Goal: Communication & Community: Answer question/provide support

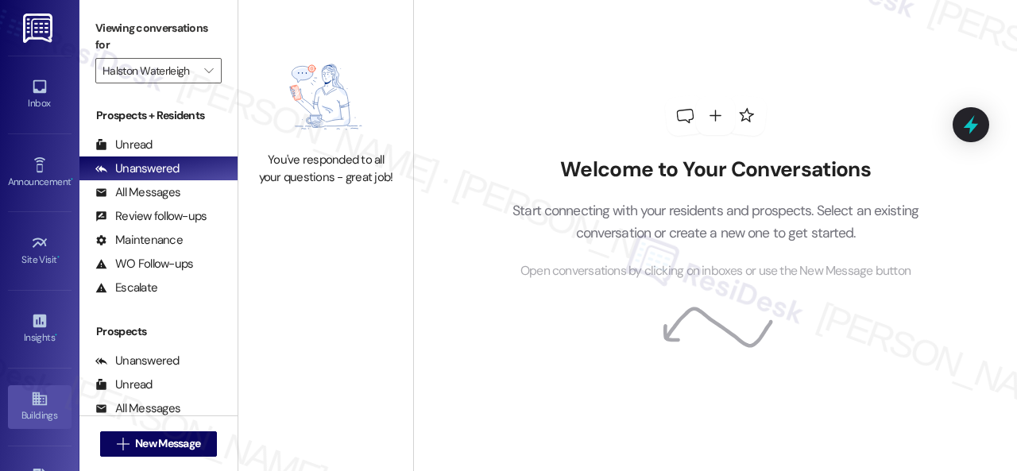
click at [32, 408] on div "Buildings" at bounding box center [39, 416] width 79 height 16
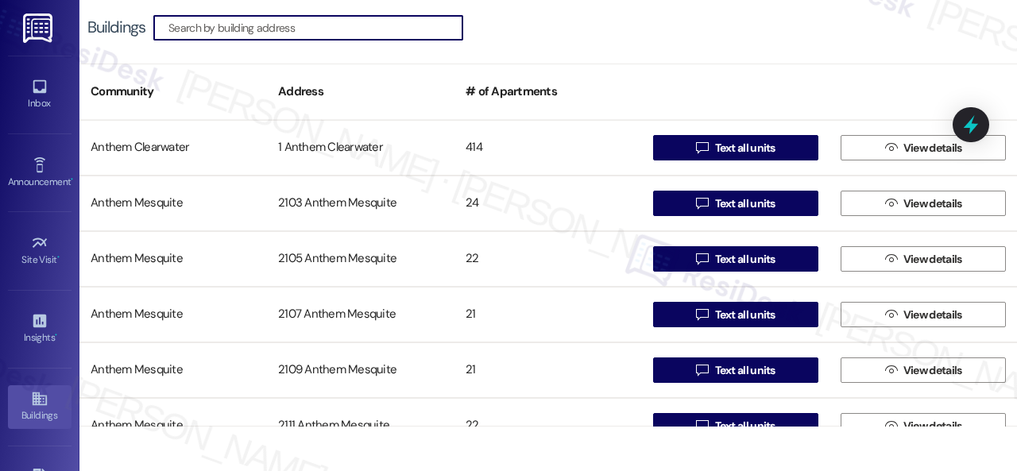
drag, startPoint x: 281, startPoint y: 33, endPoint x: 288, endPoint y: 28, distance: 9.3
click at [288, 29] on input at bounding box center [315, 28] width 294 height 22
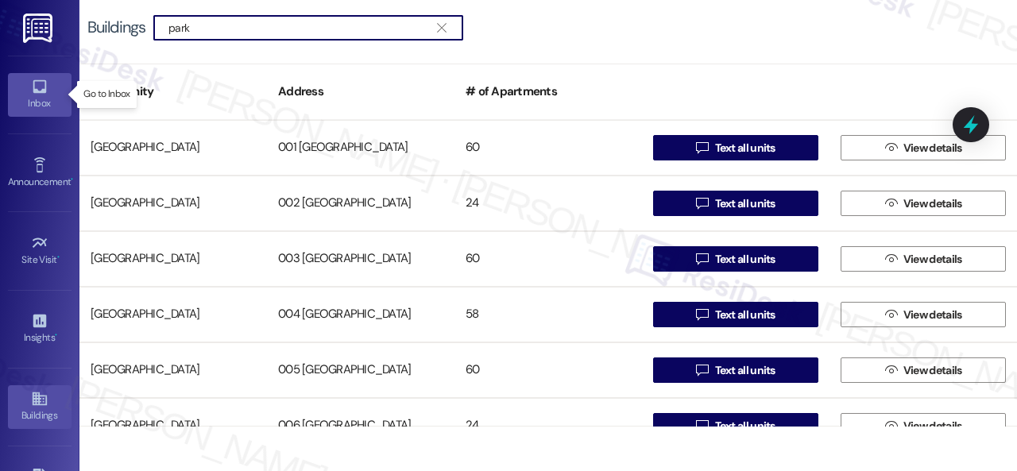
type input "park"
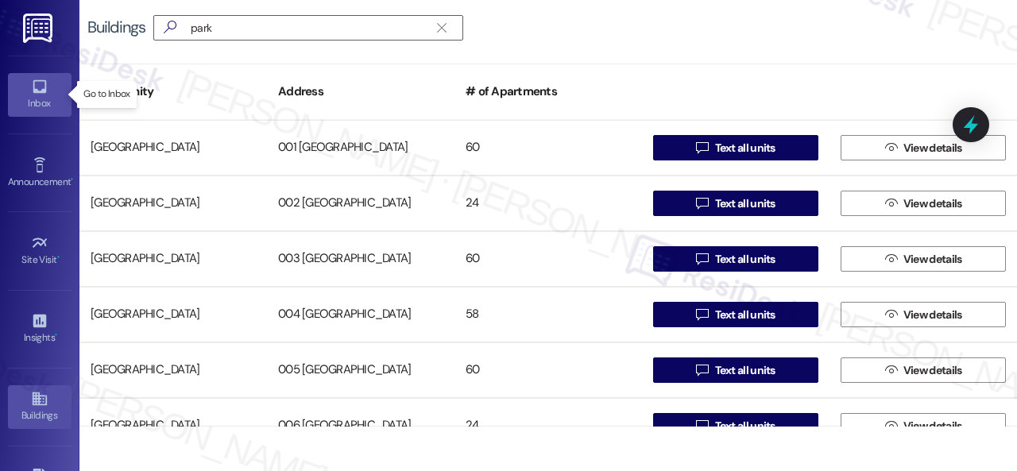
click at [27, 91] on link "Inbox" at bounding box center [40, 94] width 64 height 43
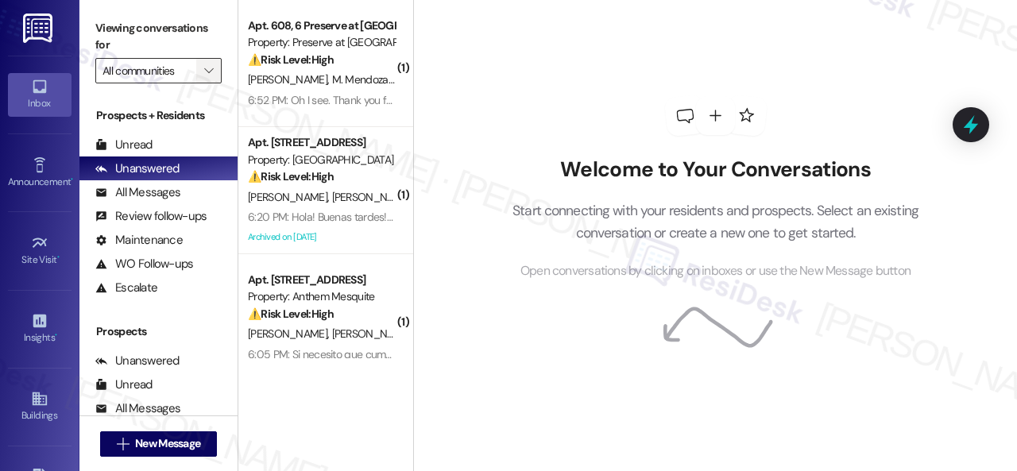
click at [207, 69] on icon "" at bounding box center [208, 70] width 9 height 13
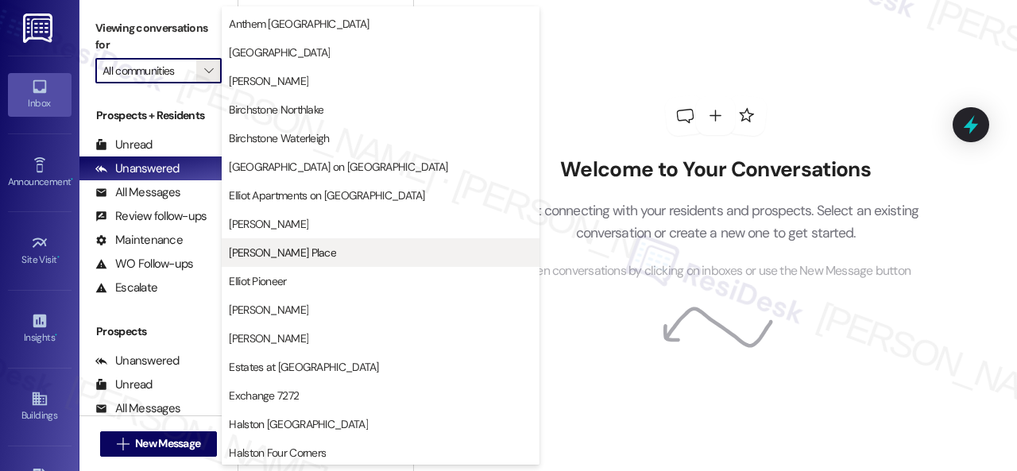
scroll to position [318, 0]
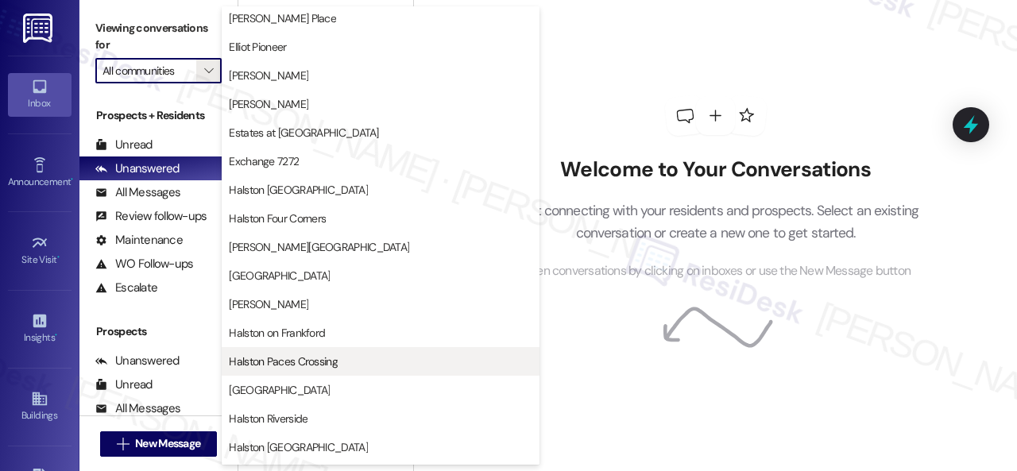
click at [273, 355] on span "Halston Paces Crossing" at bounding box center [283, 362] width 109 height 16
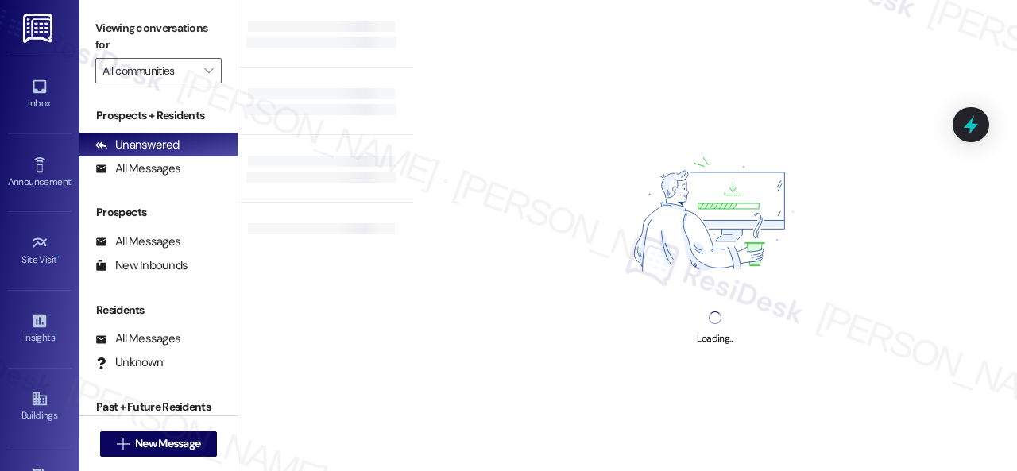
type input "Halston Paces Crossing"
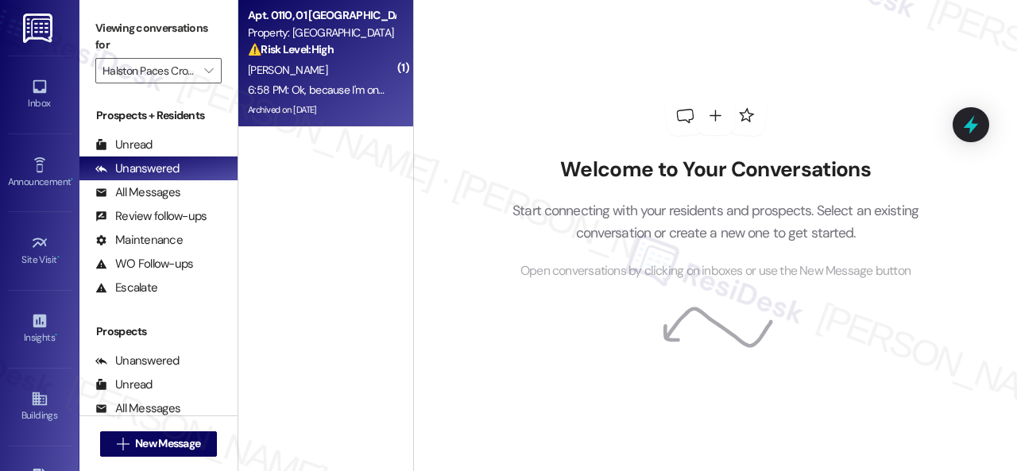
click at [315, 79] on div "[PERSON_NAME]" at bounding box center [321, 70] width 150 height 20
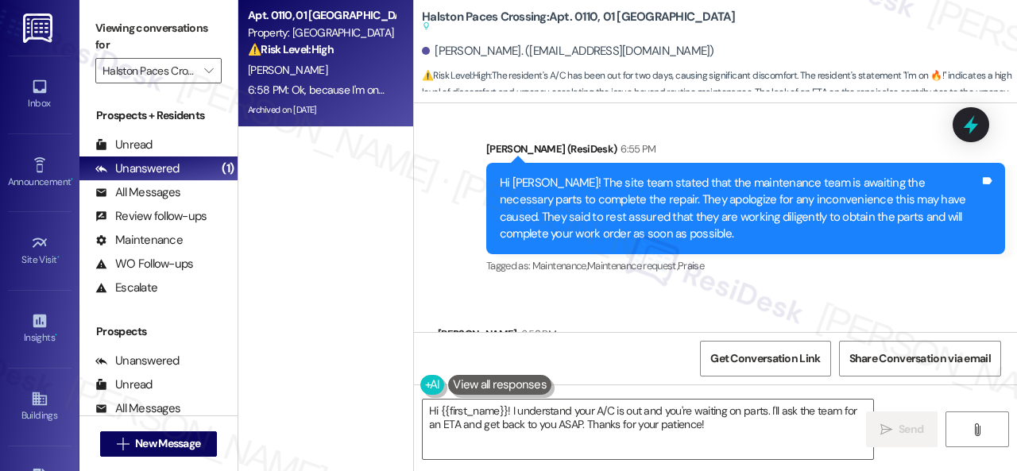
scroll to position [22767, 0]
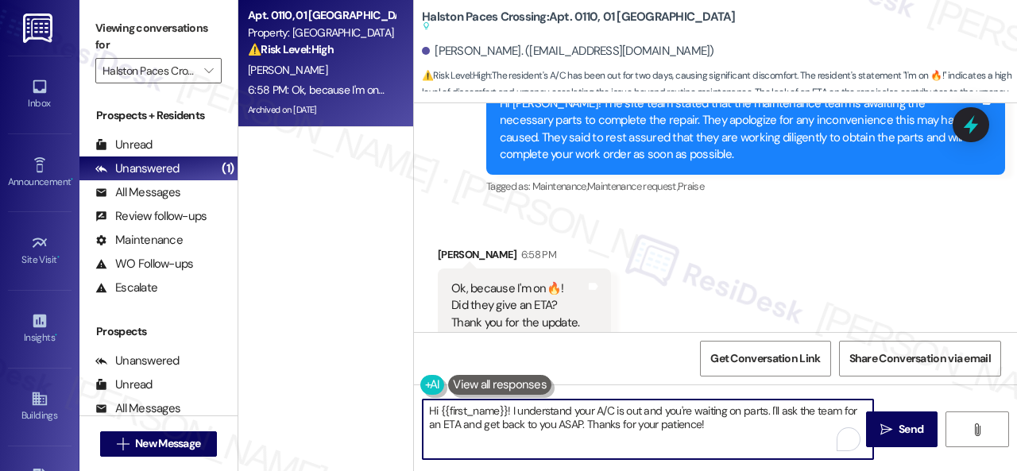
drag, startPoint x: 424, startPoint y: 413, endPoint x: 708, endPoint y: 426, distance: 284.0
click at [708, 426] on textarea "Hi {{first_name}}! I understand your A/C is out and you're waiting on parts. I'…" at bounding box center [648, 430] width 451 height 60
click at [571, 414] on textarea "They did not provide an ETA but I'll let you know once I receive an update. You…" at bounding box center [648, 430] width 451 height 60
drag, startPoint x: 768, startPoint y: 410, endPoint x: 842, endPoint y: 405, distance: 74.8
click at [842, 405] on textarea "They did not provide an ETA, but I'll let you know once I receive an update. Yo…" at bounding box center [648, 430] width 451 height 60
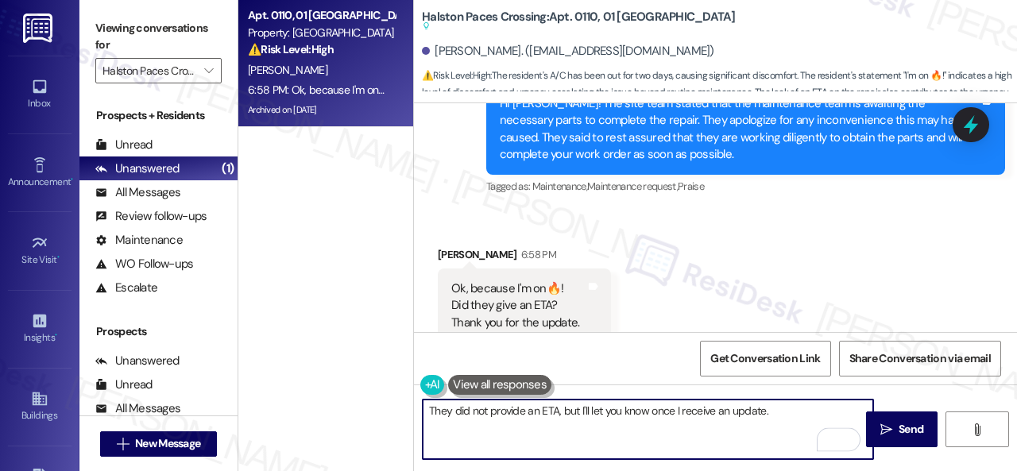
click at [428, 415] on textarea "They did not provide an ETA, but I'll let you know once I receive an update." at bounding box center [648, 430] width 451 height 60
paste textarea "You're welcome!"
click at [849, 408] on textarea "You're welcome! They did not provide an ETA, but I'll let you know once I recei…" at bounding box center [648, 430] width 451 height 60
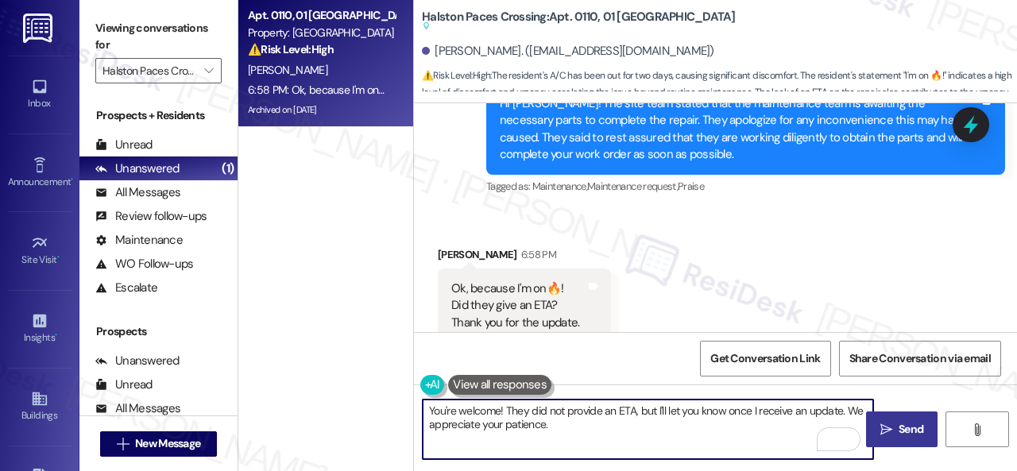
type textarea "You're welcome! They did not provide an ETA, but I'll let you know once I recei…"
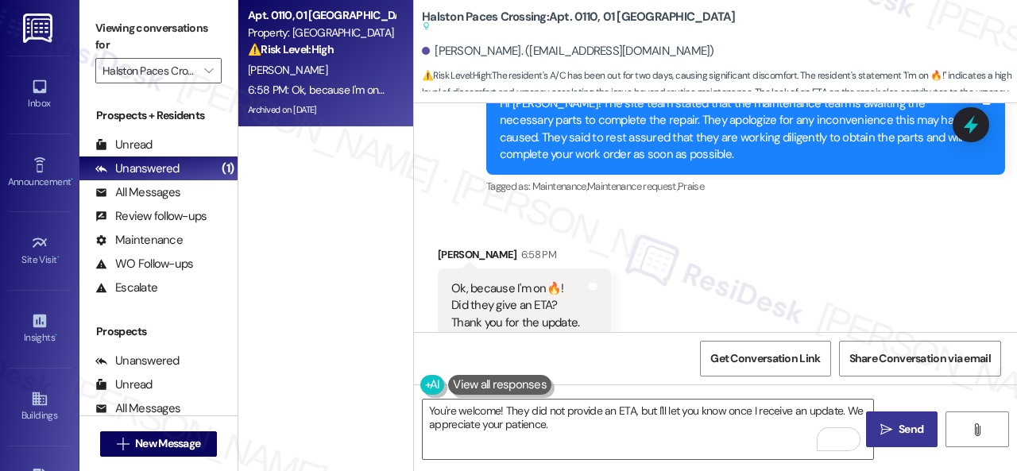
click at [899, 421] on span "Send" at bounding box center [911, 429] width 25 height 17
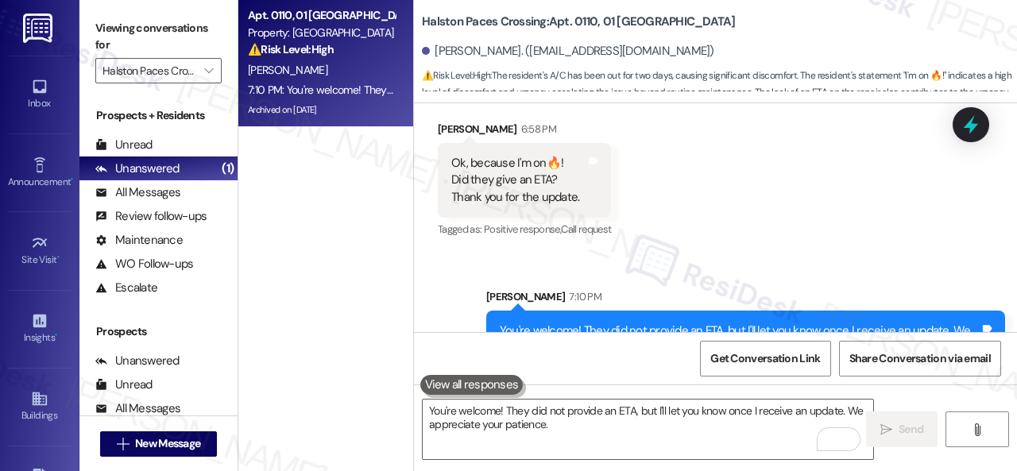
scroll to position [22894, 0]
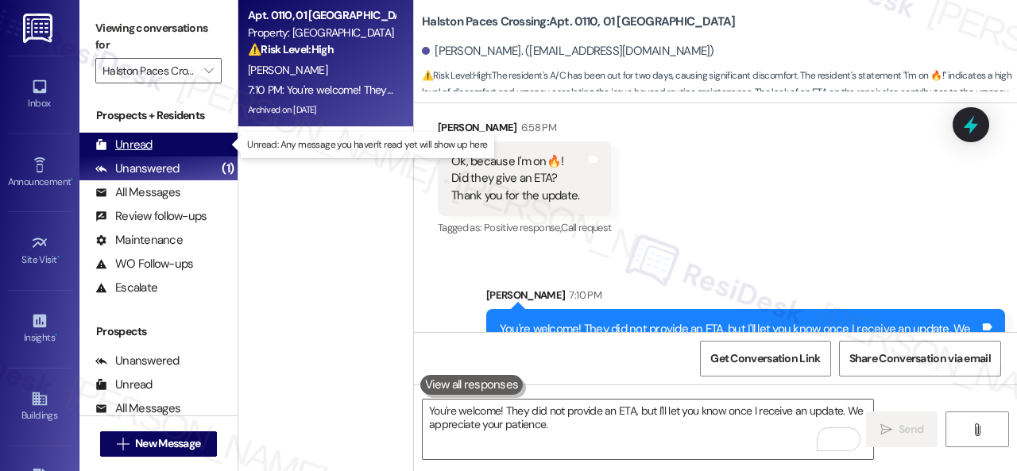
click at [130, 143] on div "Unread" at bounding box center [123, 145] width 57 height 17
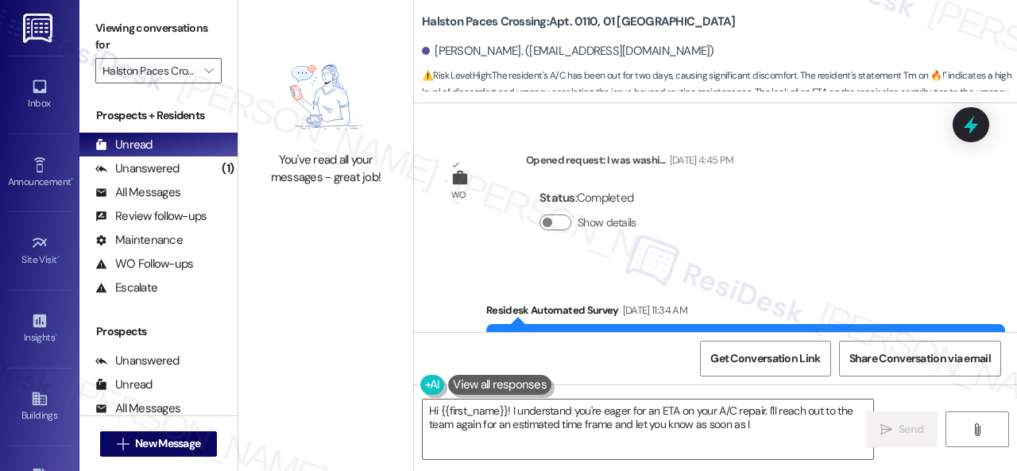
scroll to position [22918, 0]
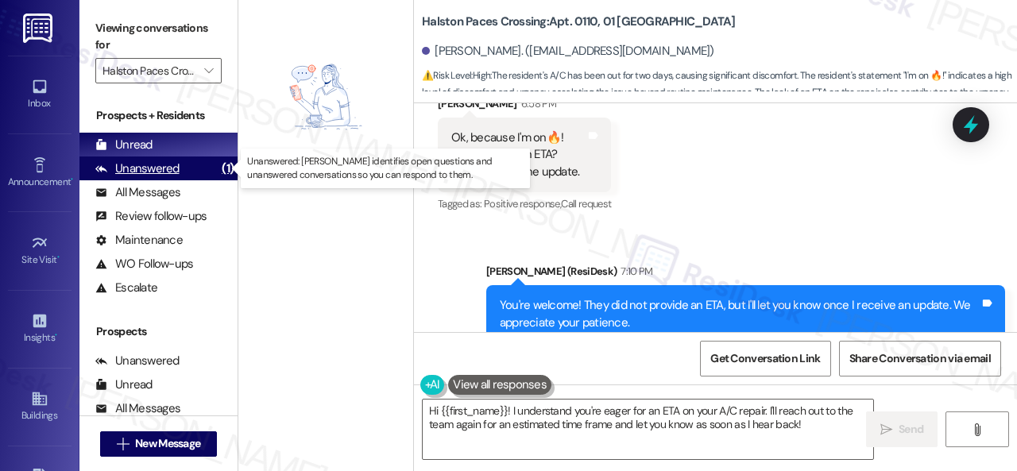
click at [186, 168] on div "Unanswered (1)" at bounding box center [158, 169] width 158 height 24
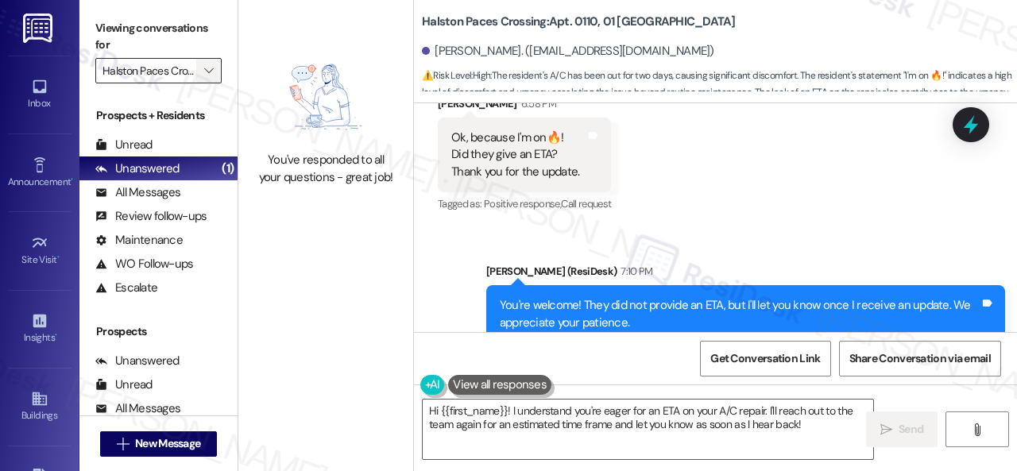
click at [216, 66] on span "" at bounding box center [208, 70] width 15 height 25
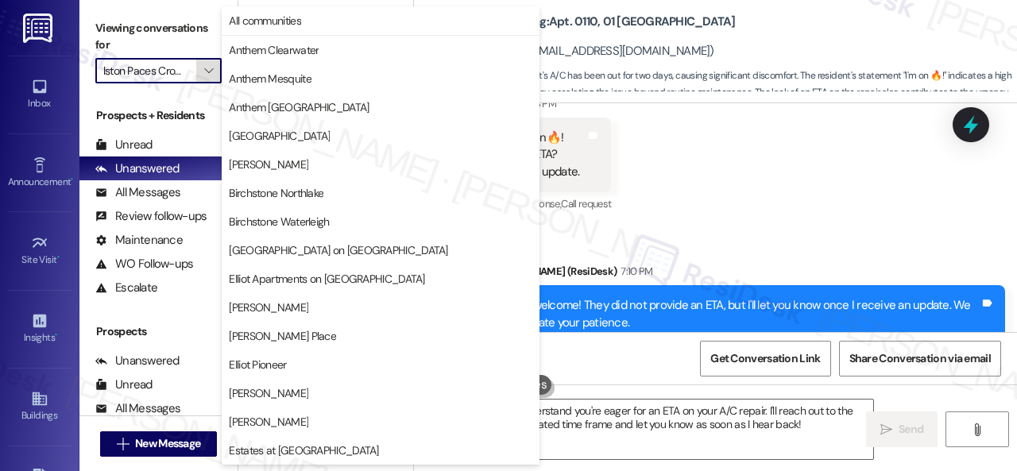
scroll to position [544, 0]
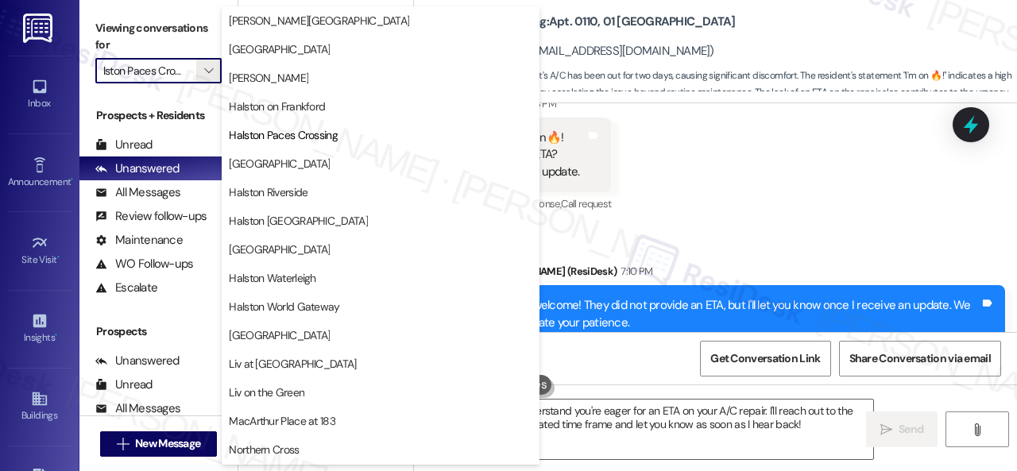
click at [283, 168] on span "[GEOGRAPHIC_DATA]" at bounding box center [279, 164] width 101 height 16
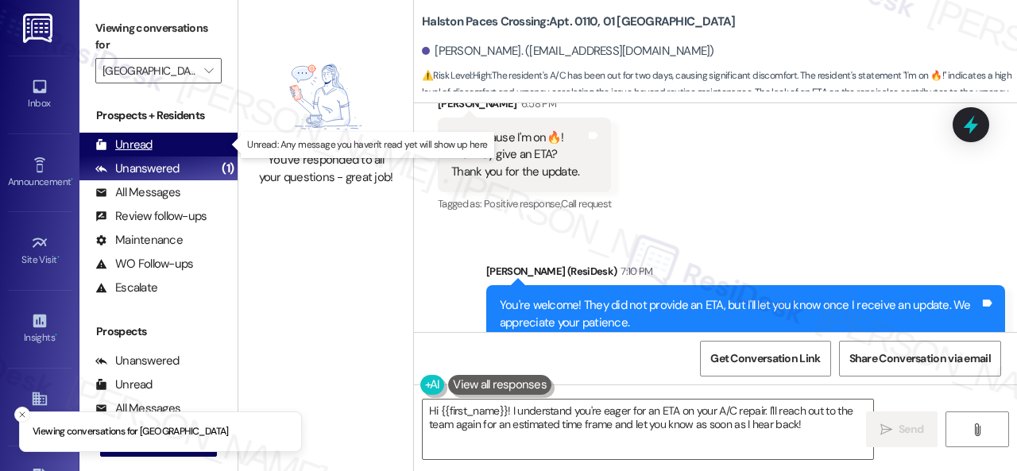
click at [130, 144] on div "Unread" at bounding box center [123, 145] width 57 height 17
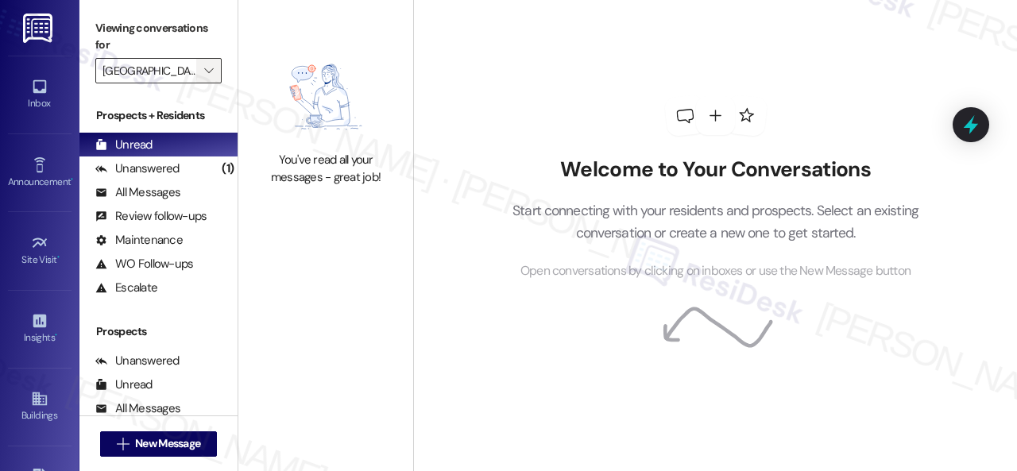
click at [210, 70] on icon "" at bounding box center [208, 70] width 9 height 13
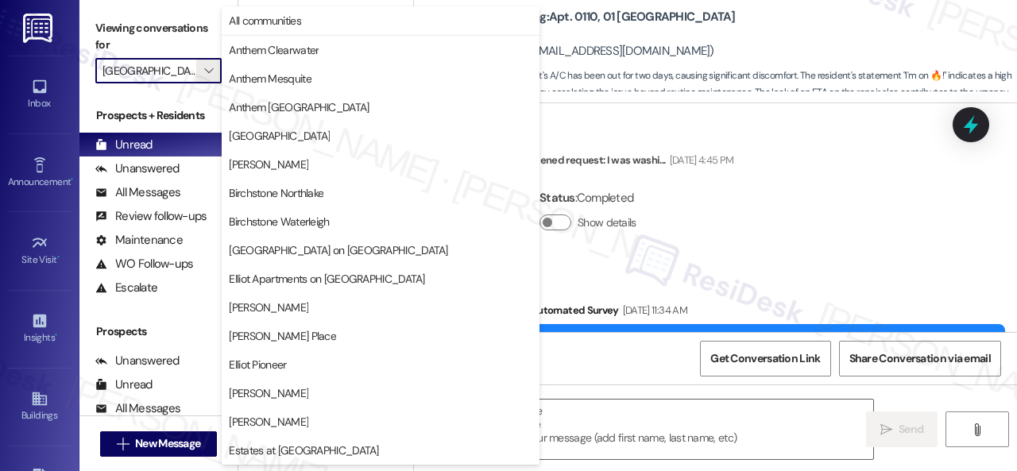
click at [278, 193] on div "You've read all your messages - great job!" at bounding box center [325, 118] width 175 height 236
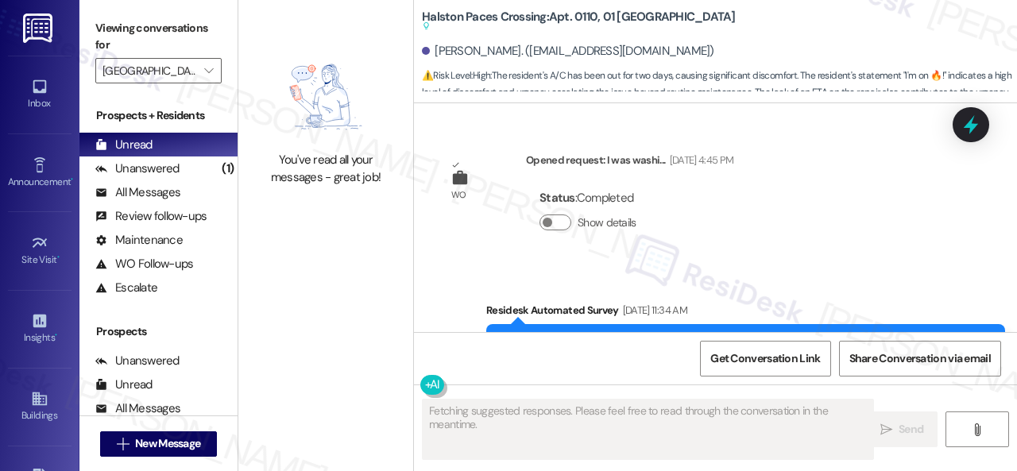
scroll to position [22765, 0]
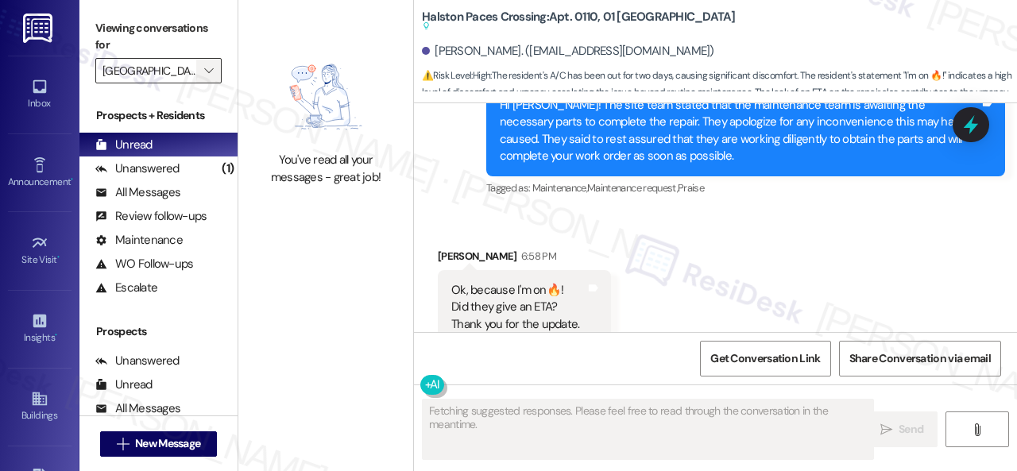
click at [210, 64] on icon "" at bounding box center [208, 70] width 9 height 13
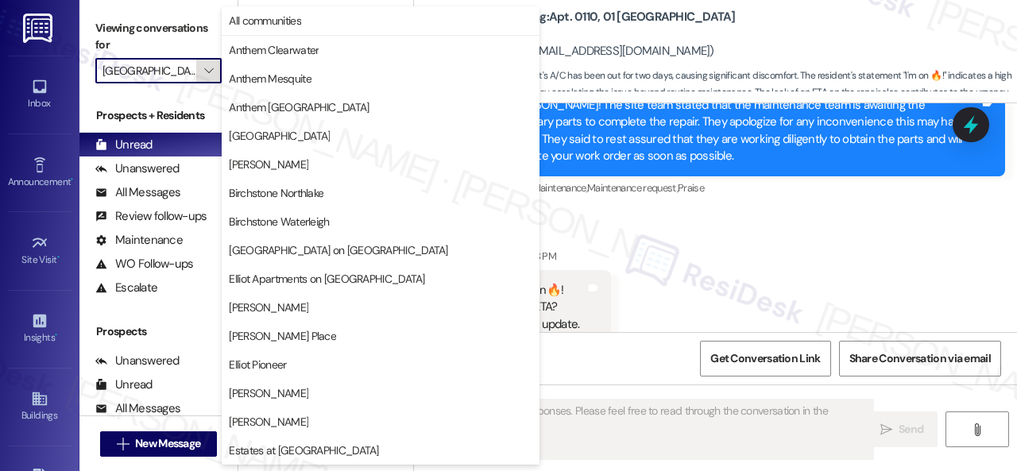
scroll to position [544, 0]
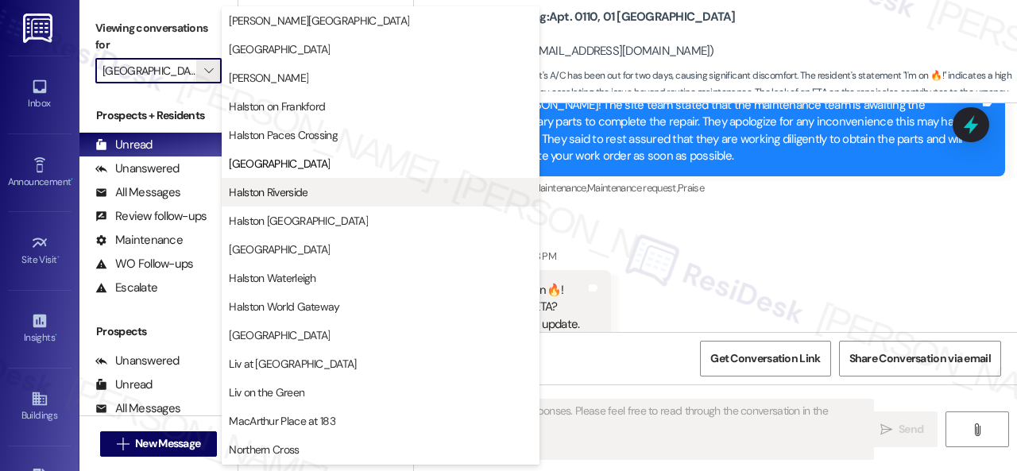
click at [273, 190] on span "Halston Riverside" at bounding box center [268, 192] width 79 height 16
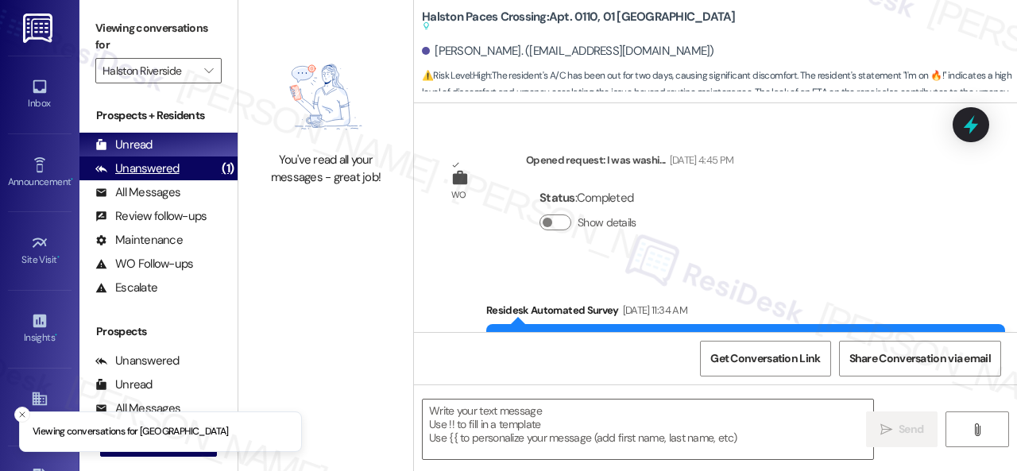
click at [161, 166] on div "Unanswered" at bounding box center [137, 169] width 84 height 17
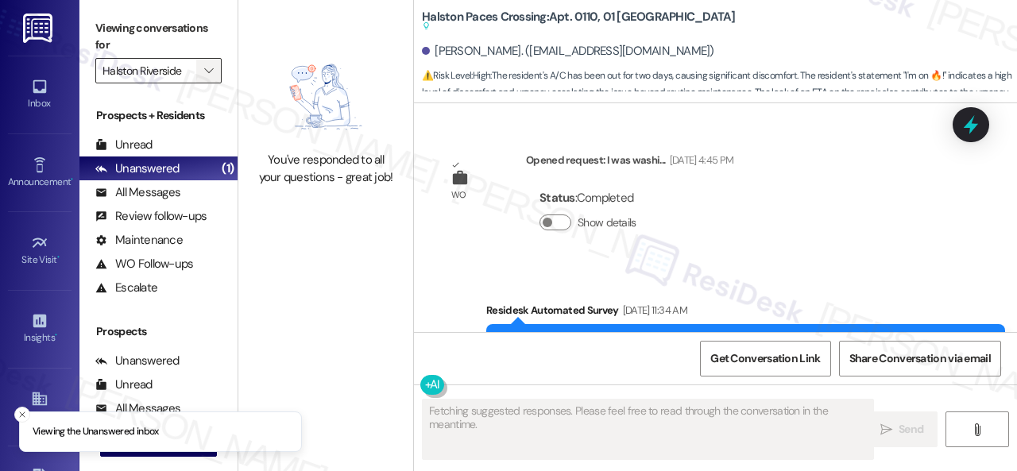
scroll to position [22918, 0]
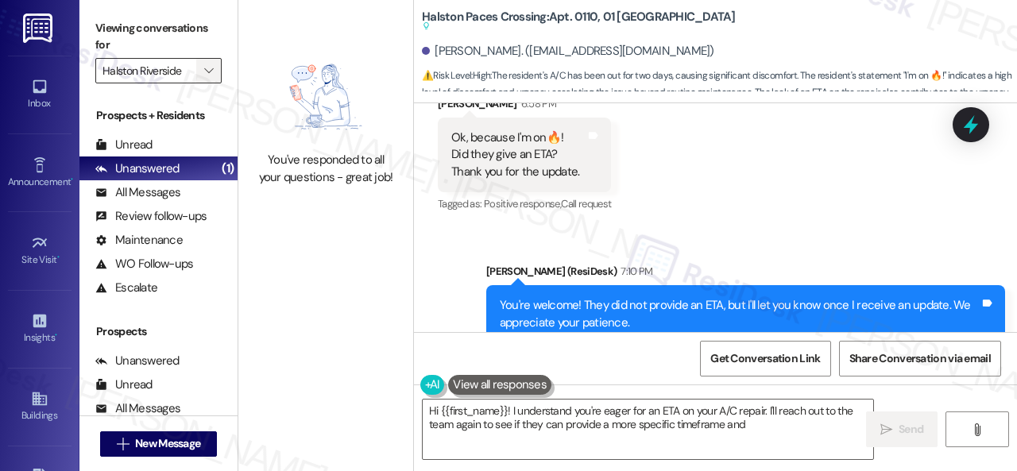
click at [207, 62] on span "" at bounding box center [208, 70] width 15 height 25
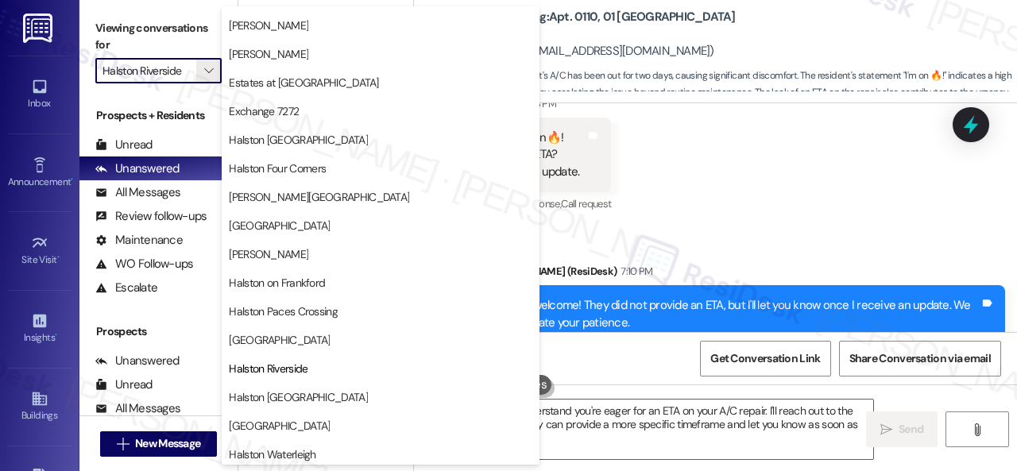
scroll to position [556, 0]
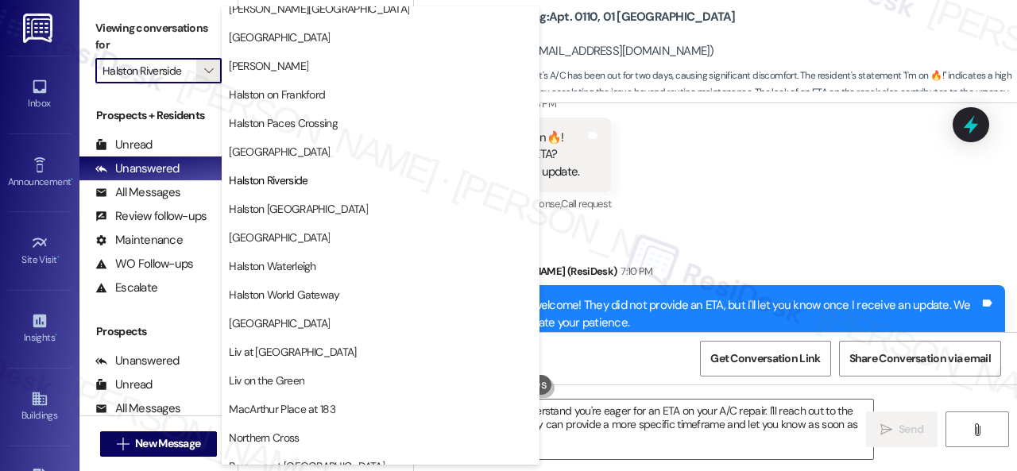
click at [279, 209] on span "Halston [GEOGRAPHIC_DATA]" at bounding box center [298, 209] width 139 height 16
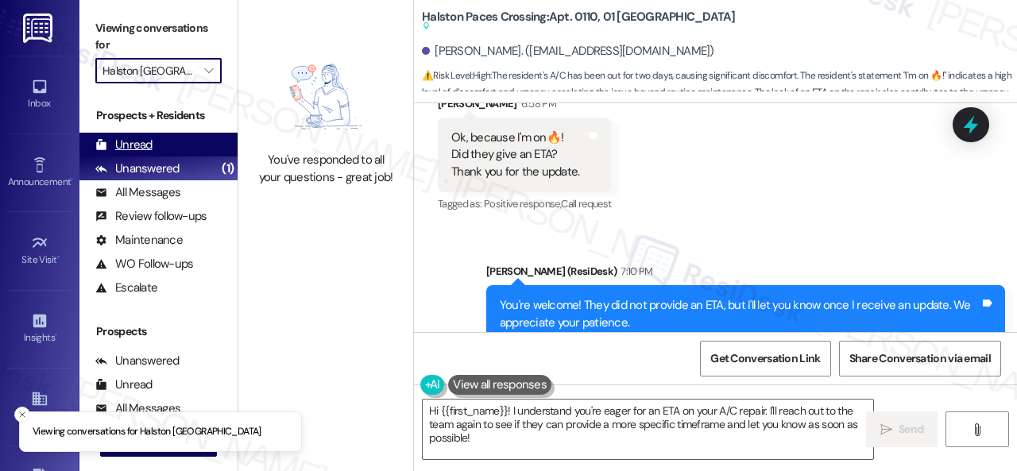
click at [122, 152] on div "Unread" at bounding box center [123, 145] width 57 height 17
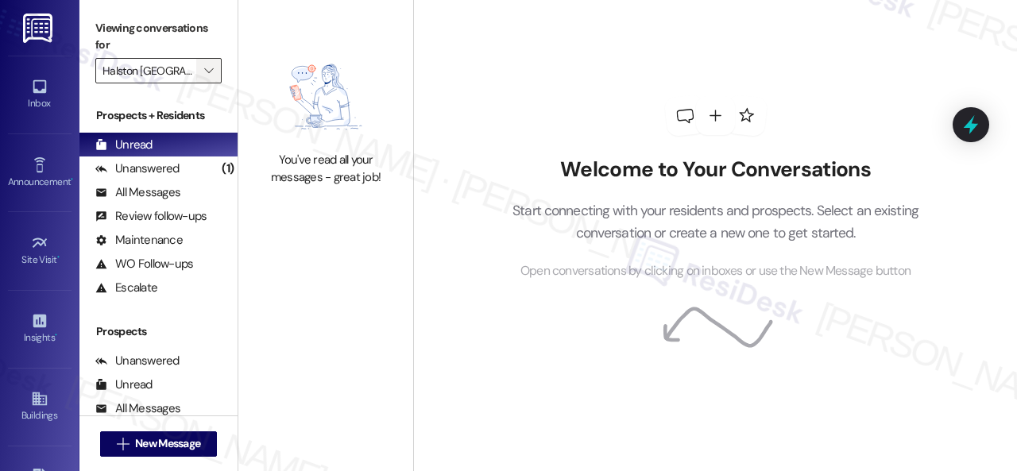
click at [210, 71] on icon "" at bounding box center [208, 70] width 9 height 13
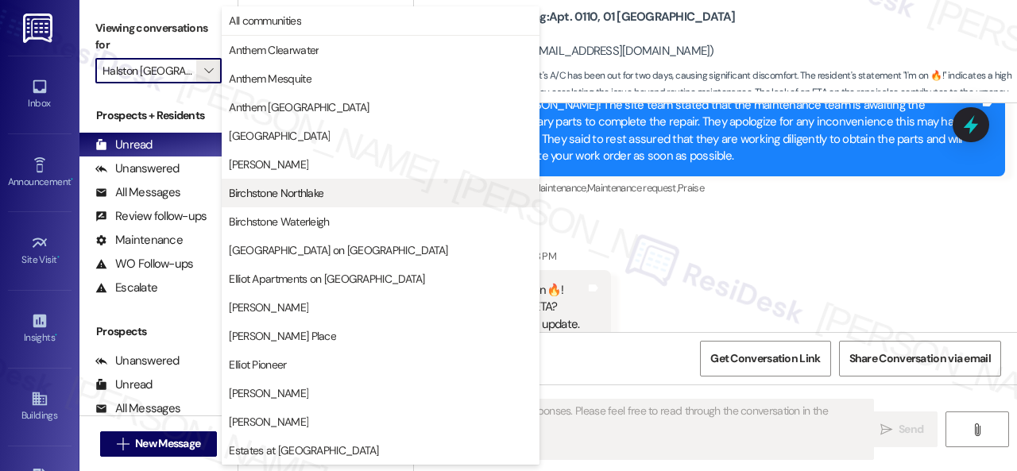
scroll to position [477, 0]
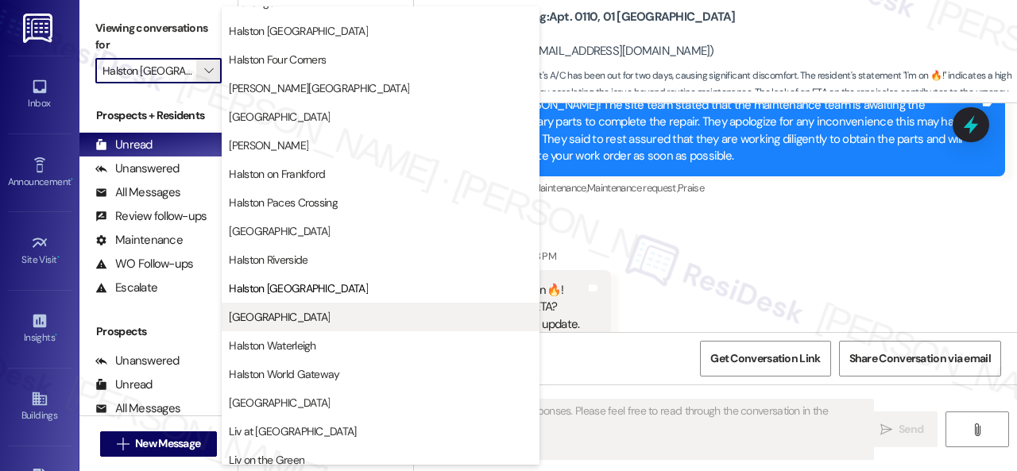
click at [257, 312] on span "[GEOGRAPHIC_DATA]" at bounding box center [279, 317] width 101 height 16
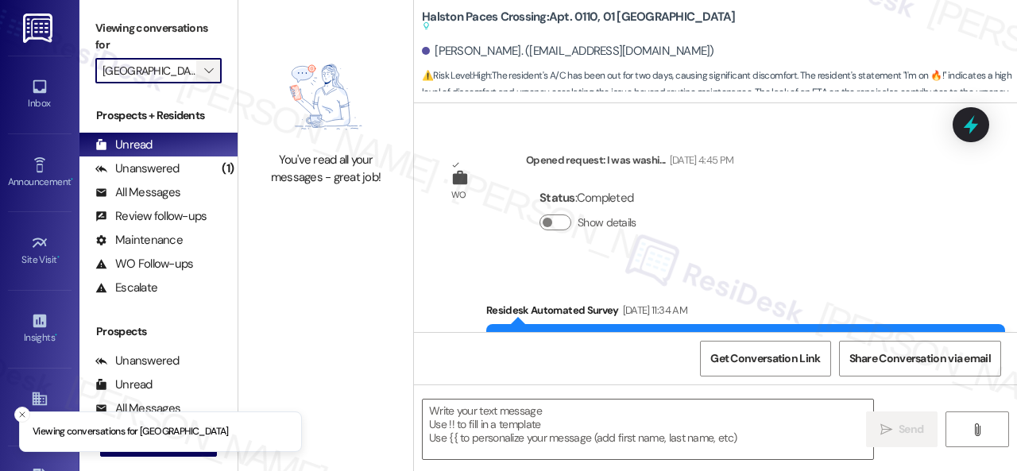
click at [145, 176] on div "Unanswered" at bounding box center [137, 169] width 84 height 17
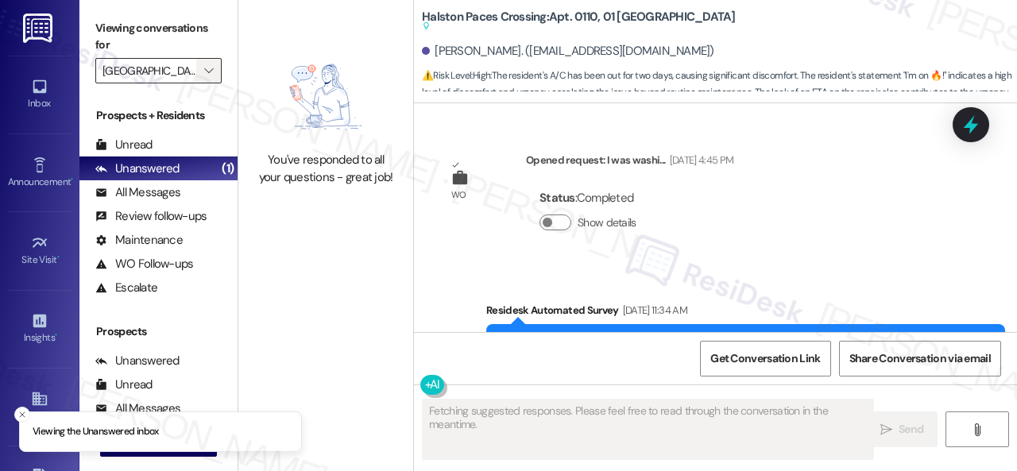
click at [213, 67] on icon "" at bounding box center [208, 70] width 9 height 13
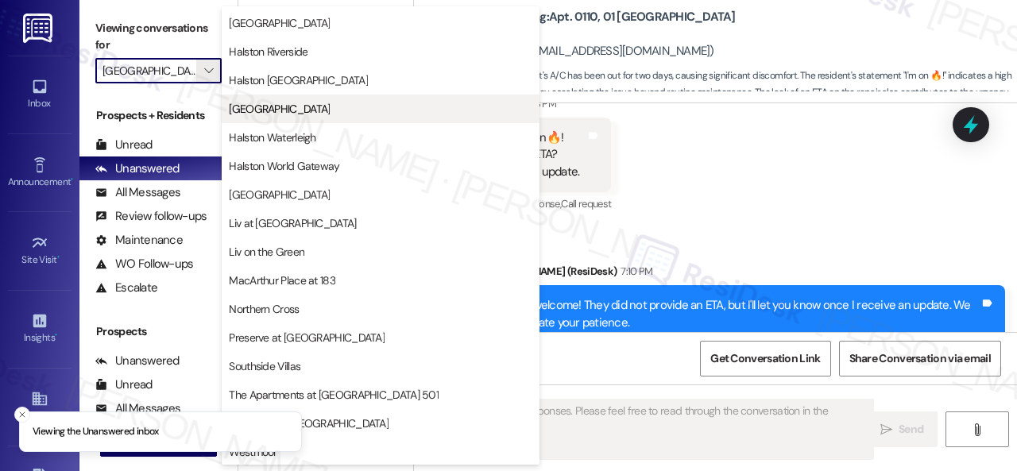
scroll to position [687, 0]
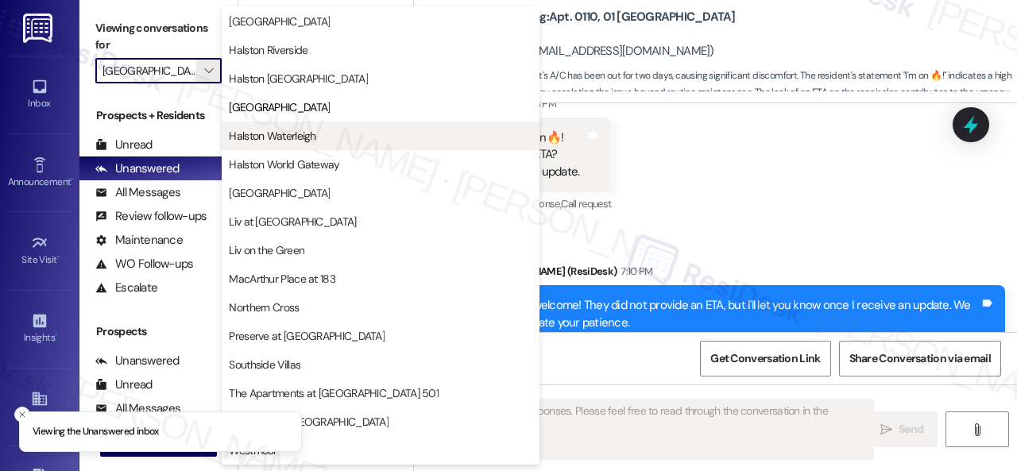
click at [281, 131] on span "Halston Waterleigh" at bounding box center [272, 136] width 87 height 16
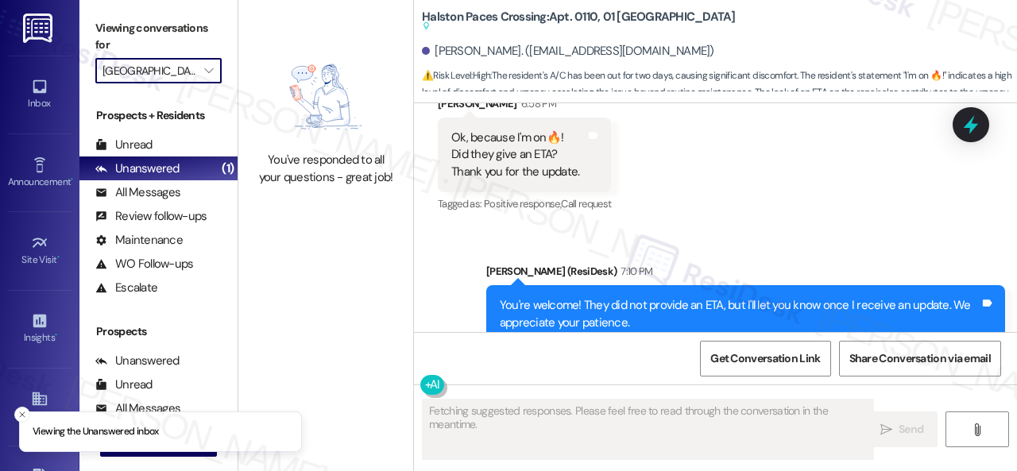
type input "Halston Waterleigh"
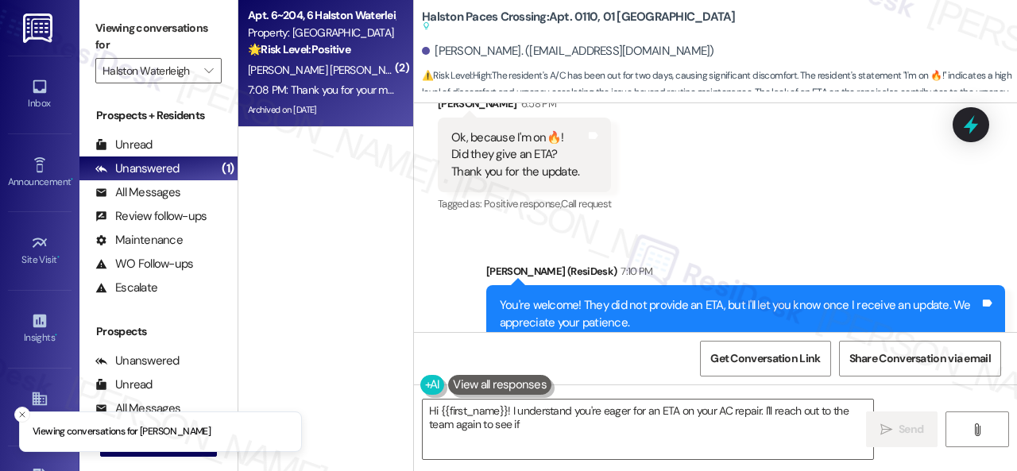
click at [337, 62] on div "[PERSON_NAME] [PERSON_NAME]" at bounding box center [321, 70] width 150 height 20
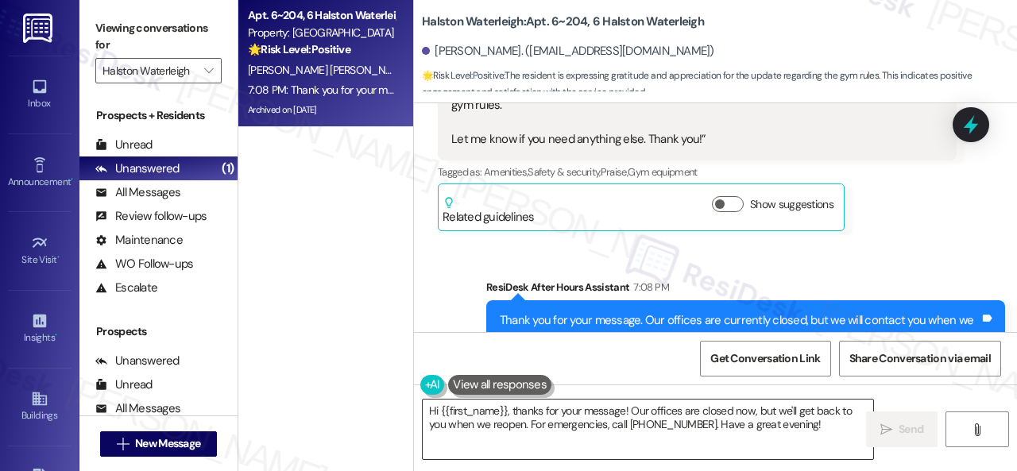
scroll to position [10704, 0]
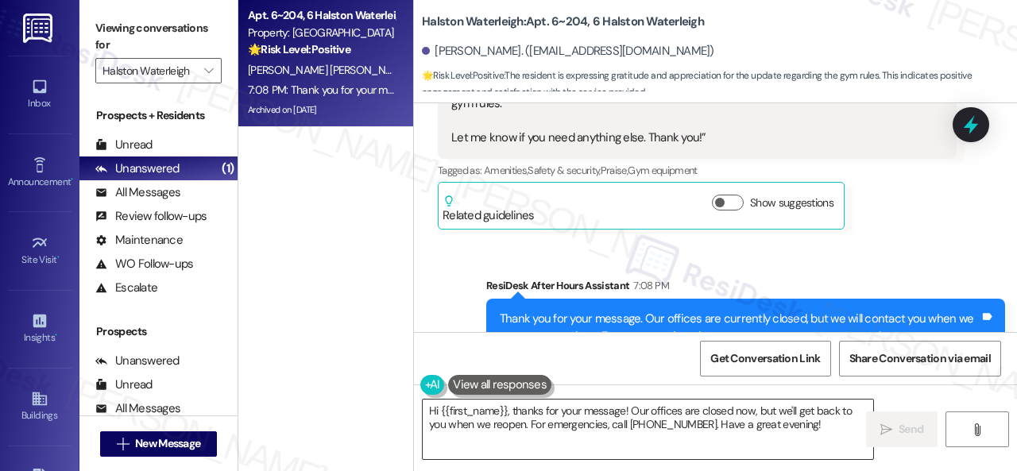
click at [517, 424] on textarea "Hi {{first_name}}, thanks for your message! Our offices are closed now, but we'…" at bounding box center [648, 430] width 451 height 60
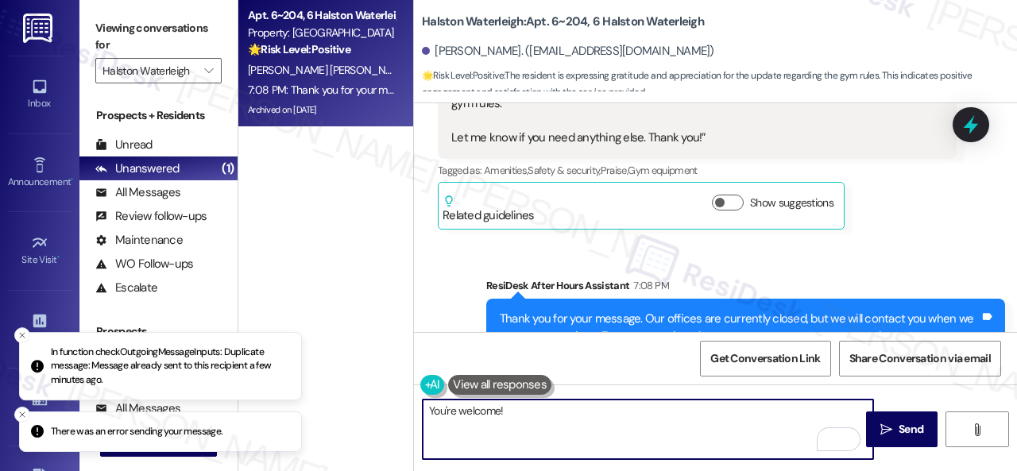
click at [509, 412] on textarea "You're welcome!" at bounding box center [648, 430] width 451 height 60
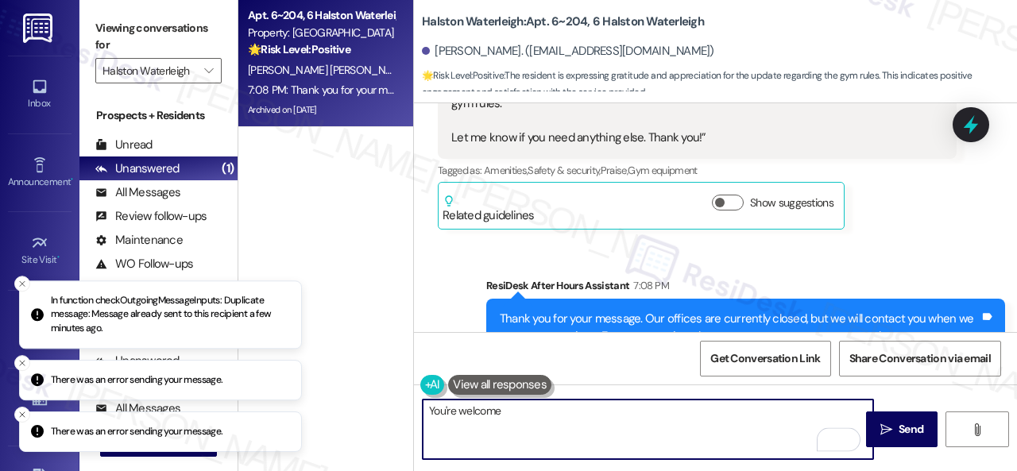
type textarea "You're welcome."
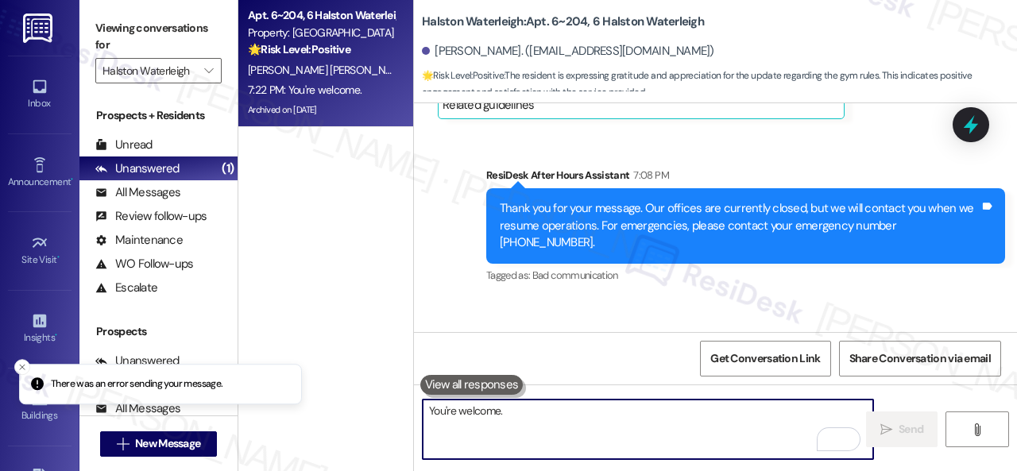
scroll to position [5, 0]
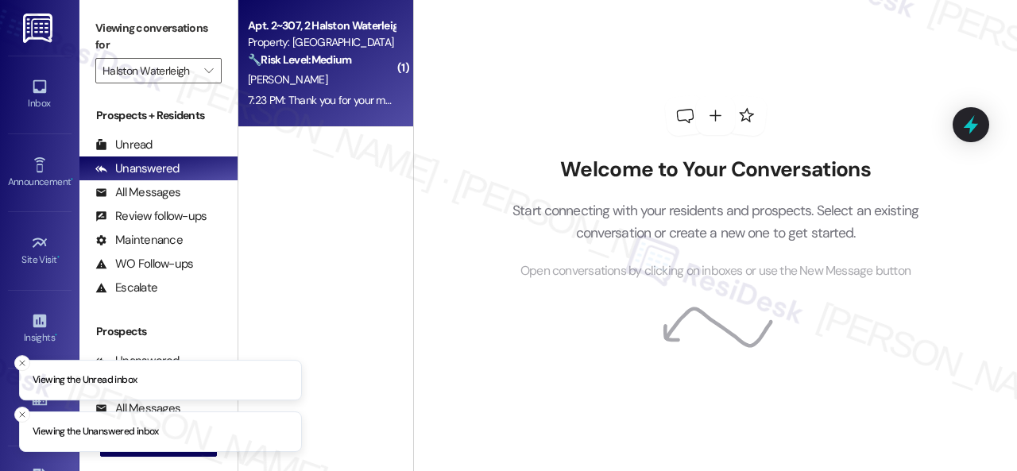
click at [355, 77] on div "G. Conklin" at bounding box center [321, 80] width 150 height 20
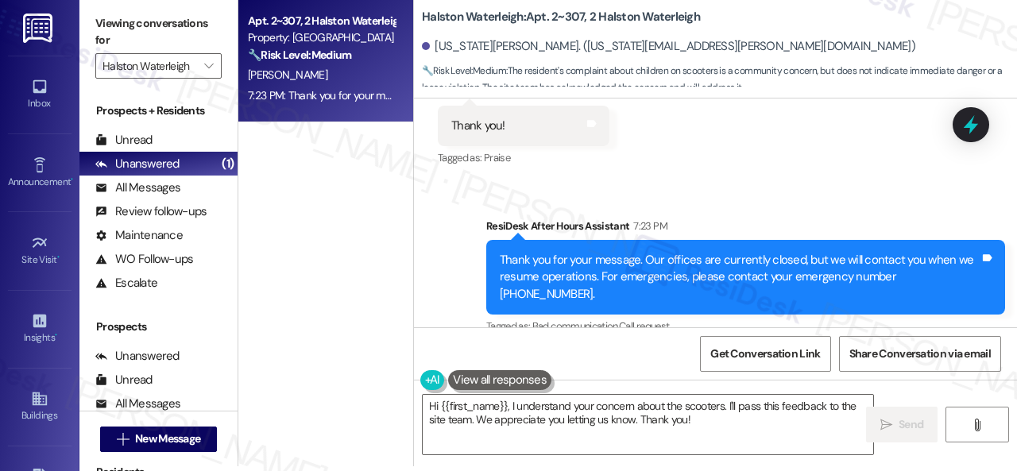
scroll to position [39592, 0]
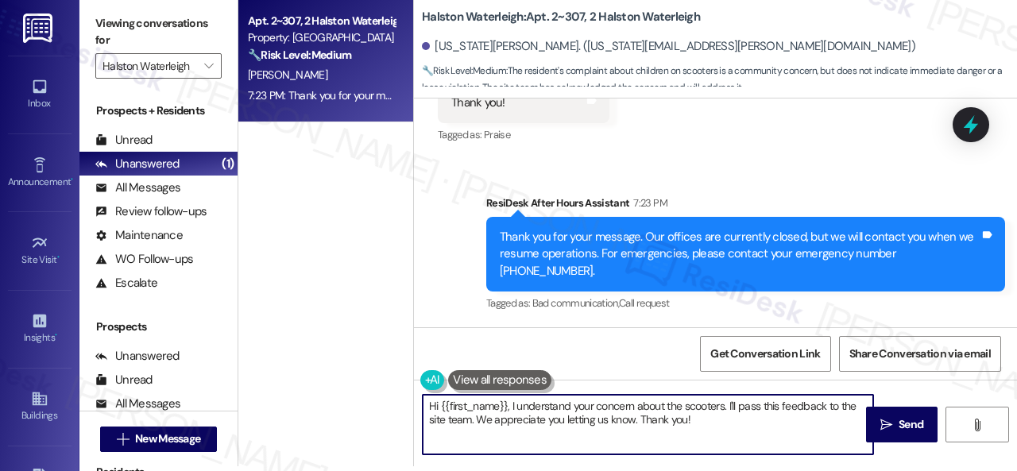
drag, startPoint x: 715, startPoint y: 424, endPoint x: 0, endPoint y: 308, distance: 724.5
click at [305, 333] on div "Apt. 2~307, 2 Halston Waterleigh Property: Halston Waterleigh 🔧 Risk Level: Med…" at bounding box center [627, 230] width 779 height 471
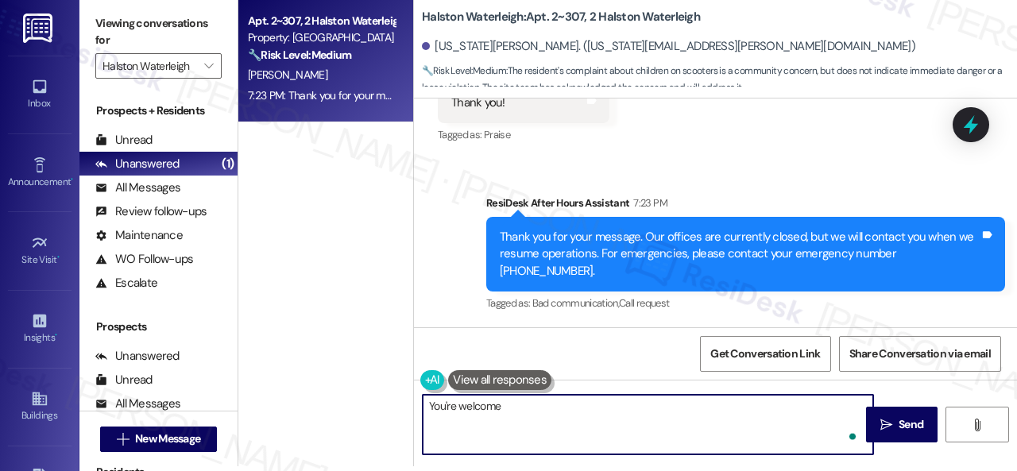
type textarea "You're welcome!"
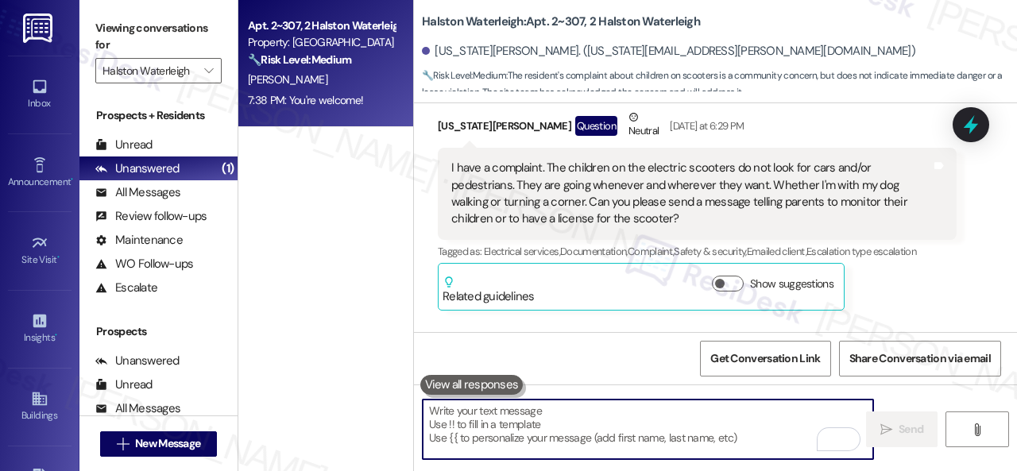
scroll to position [38566, 0]
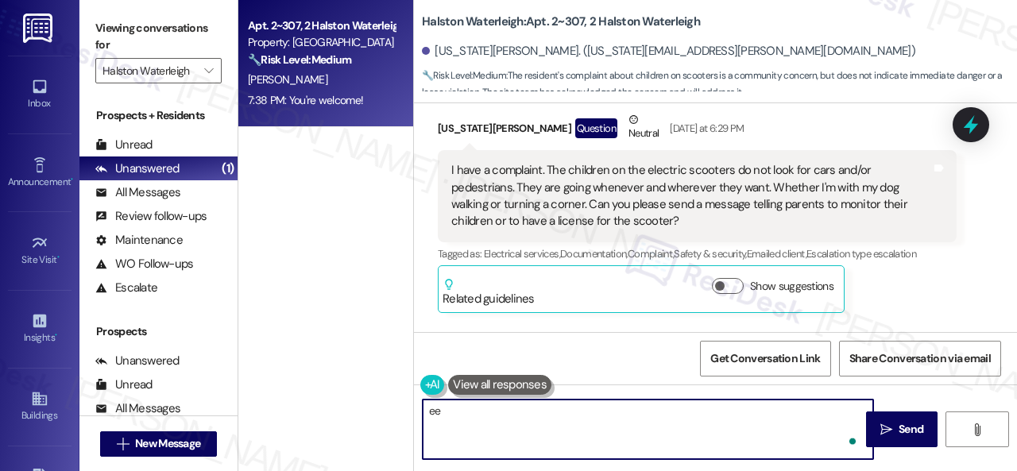
type textarea "e"
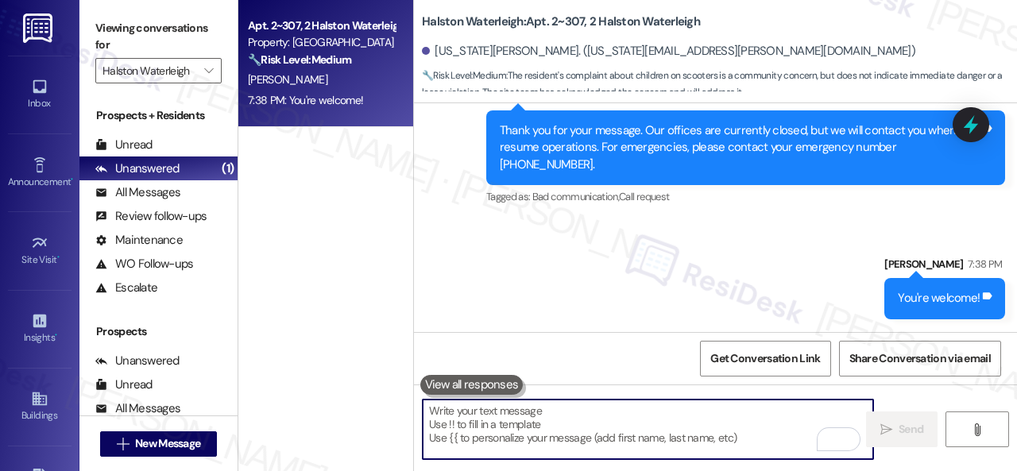
scroll to position [5, 0]
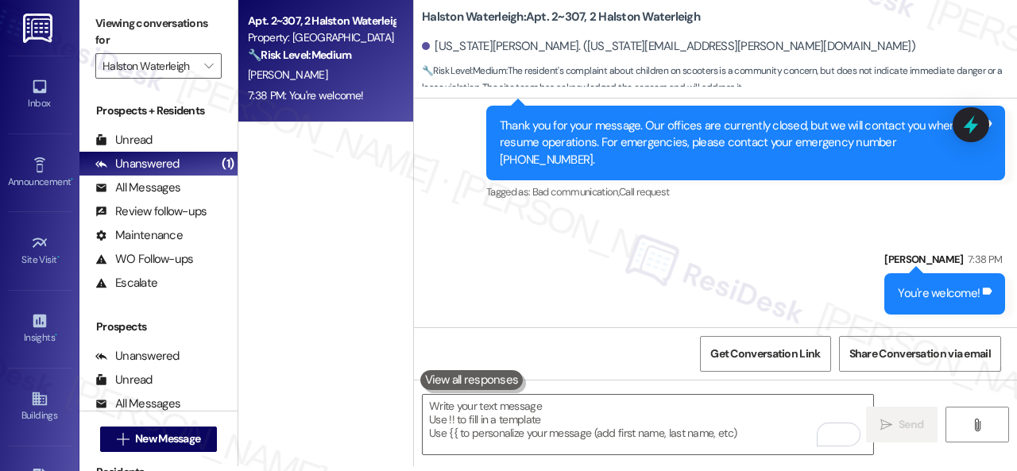
click at [770, 274] on div "Sent via SMS ResiDesk After Hours Assistant 7:23 PM Thank you for your message.…" at bounding box center [715, 187] width 603 height 279
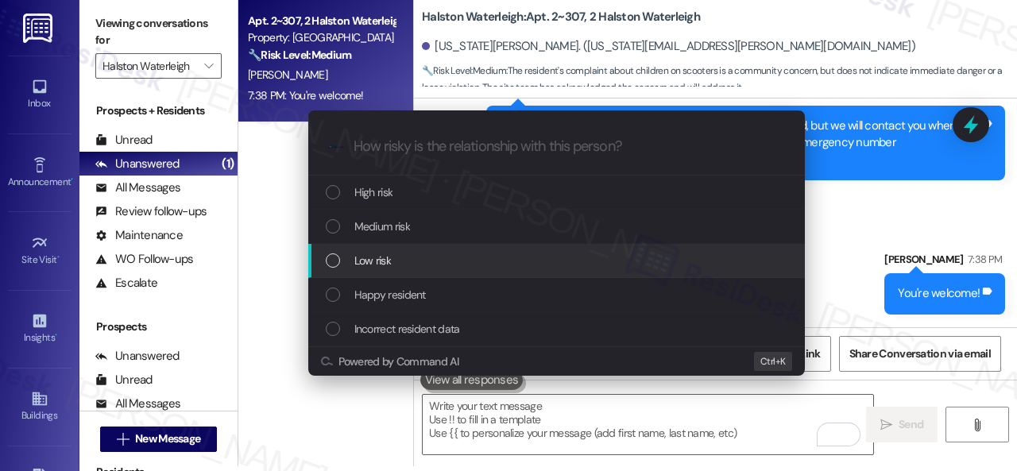
click at [376, 257] on span "Low risk" at bounding box center [372, 260] width 37 height 17
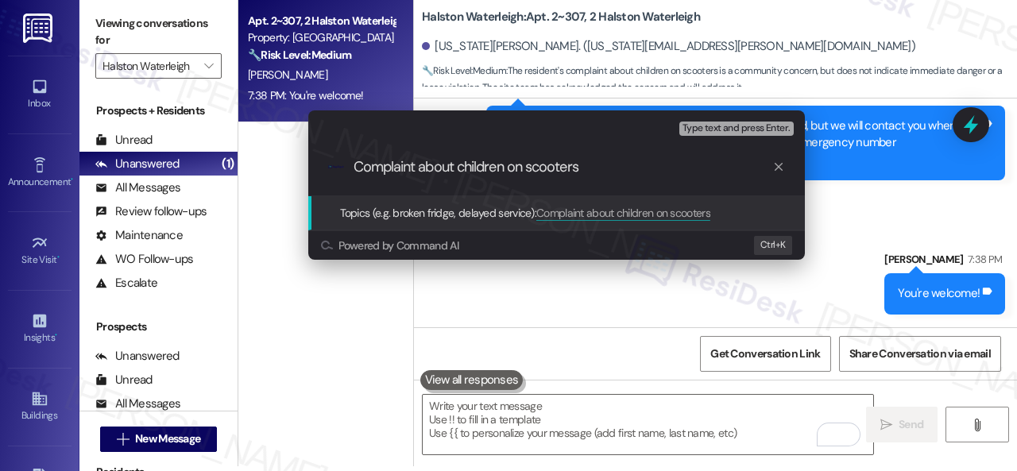
type input "Complaint about children on scooters."
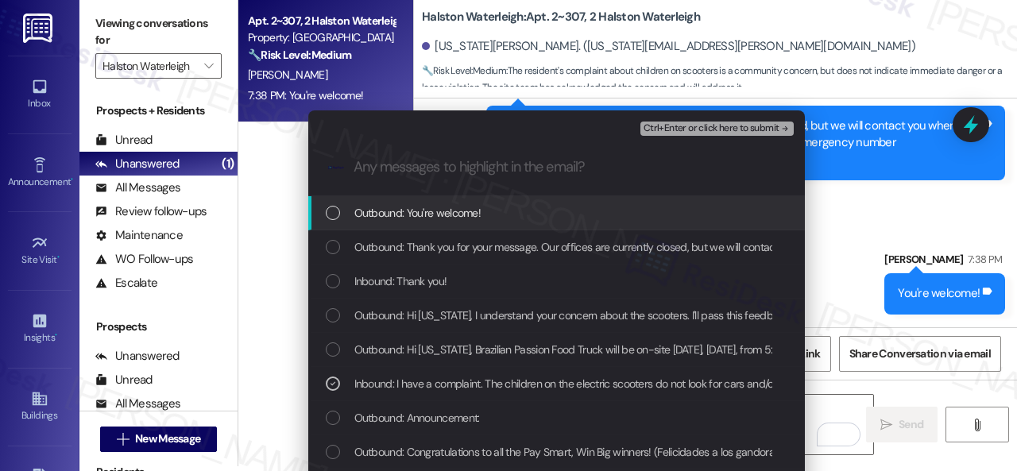
click at [685, 123] on span "Ctrl+Enter or click here to submit" at bounding box center [712, 128] width 136 height 11
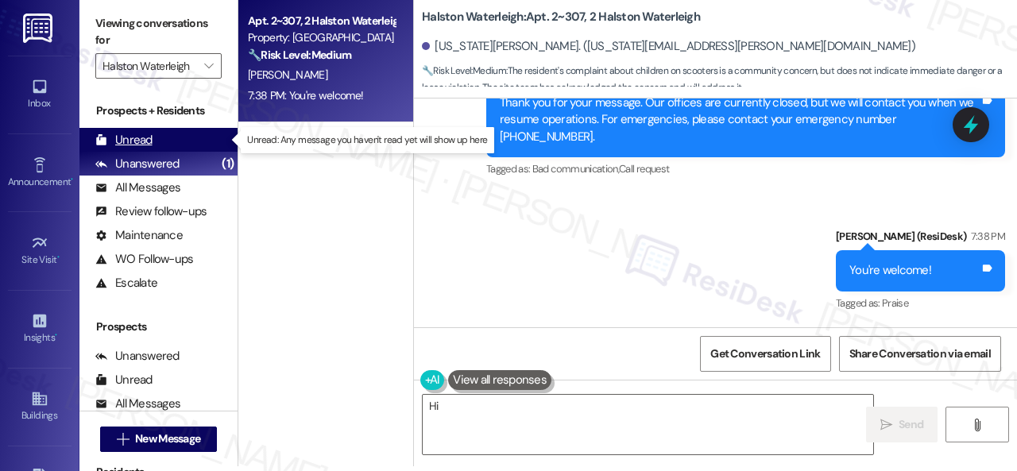
click at [141, 134] on div "Unread" at bounding box center [123, 140] width 57 height 17
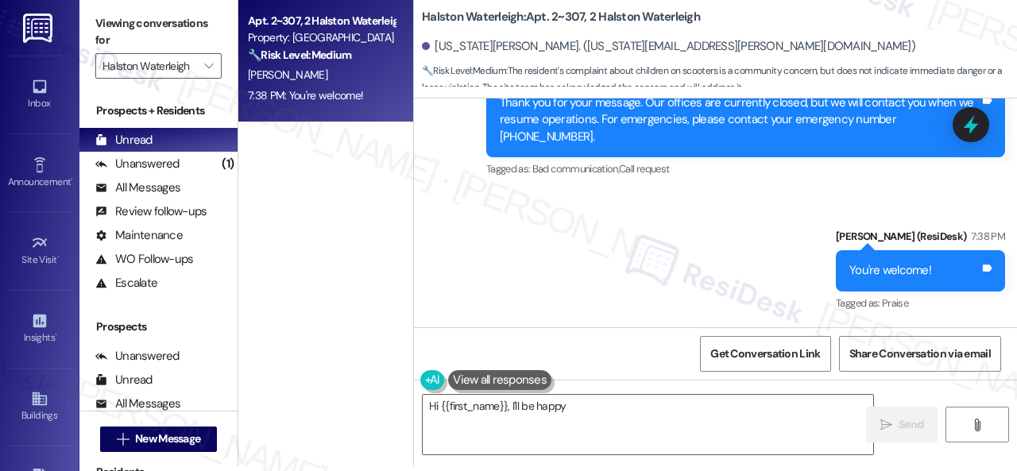
type textarea "Hi {{first_name}}, I'll be happy"
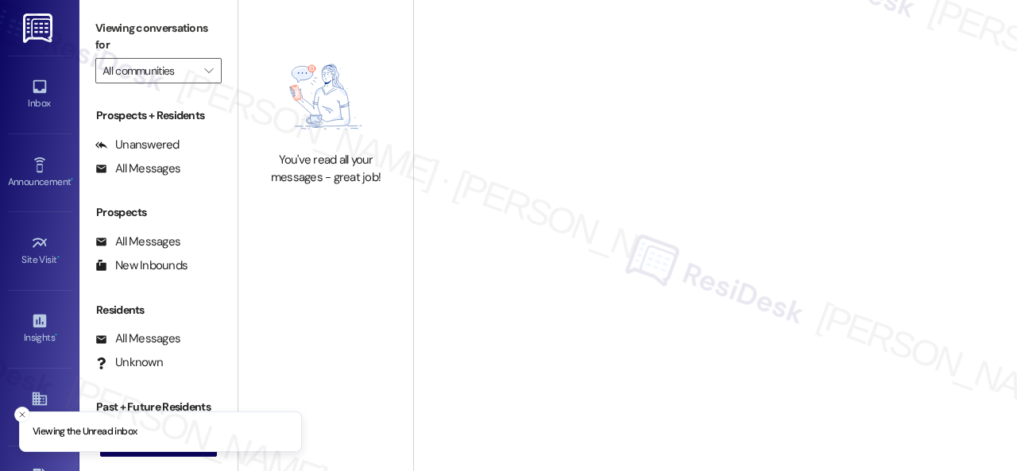
type input "Halston Waterleigh"
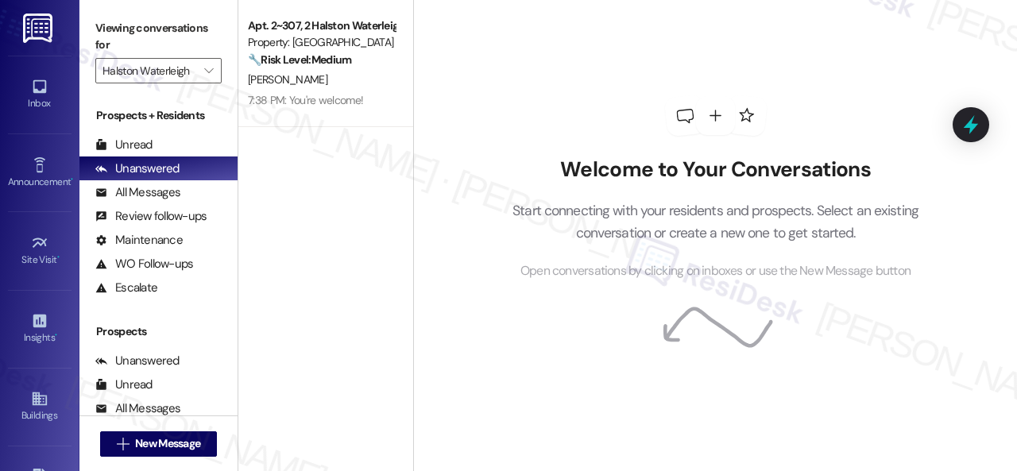
click at [533, 104] on div "Welcome to Your Conversations Start connecting with your residents and prospect…" at bounding box center [716, 188] width 477 height 377
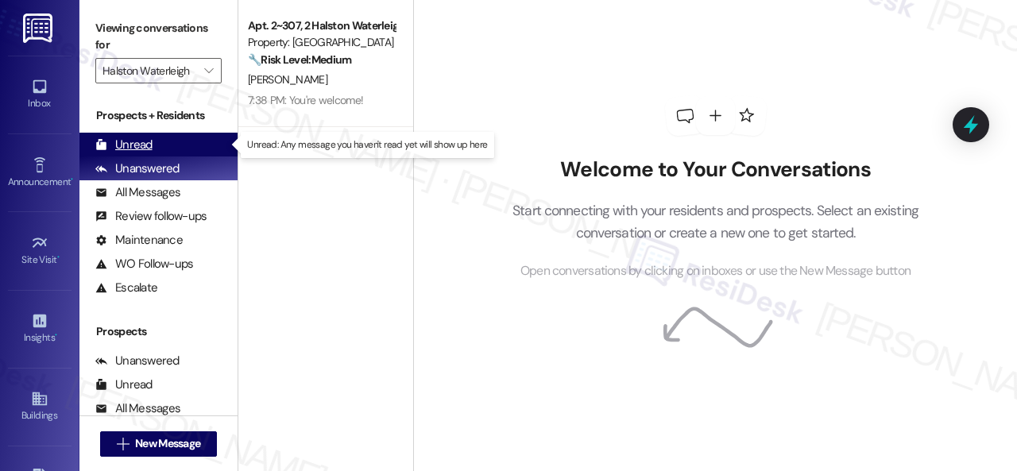
click at [137, 142] on div "Unread" at bounding box center [123, 145] width 57 height 17
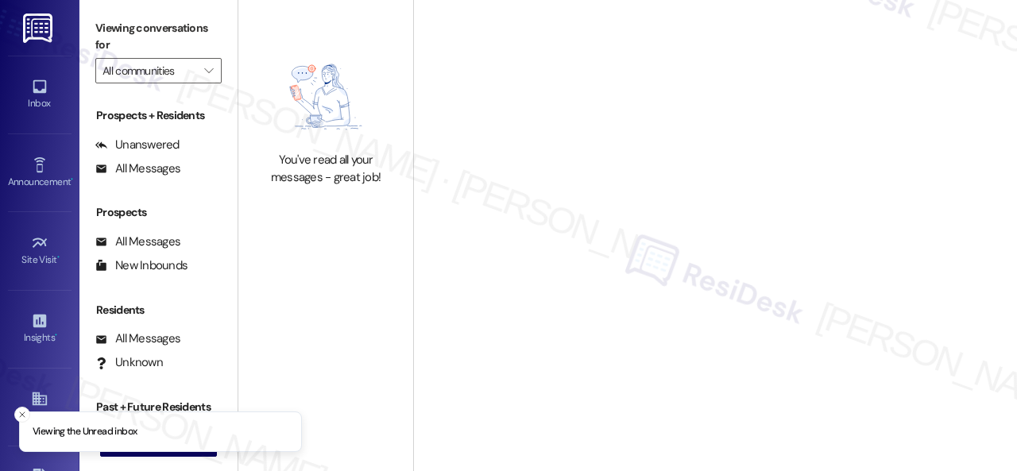
type input "Halston Waterleigh"
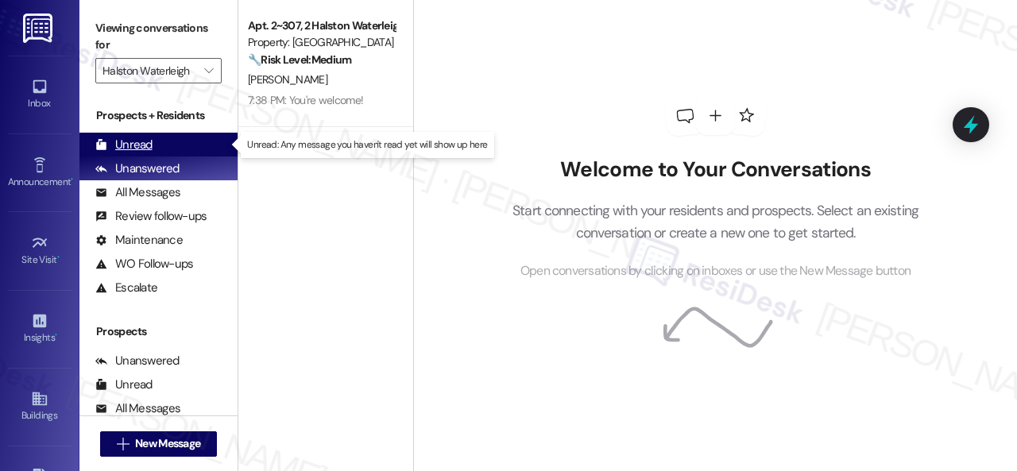
click at [126, 145] on div "Unread" at bounding box center [123, 145] width 57 height 17
